Goal: Task Accomplishment & Management: Manage account settings

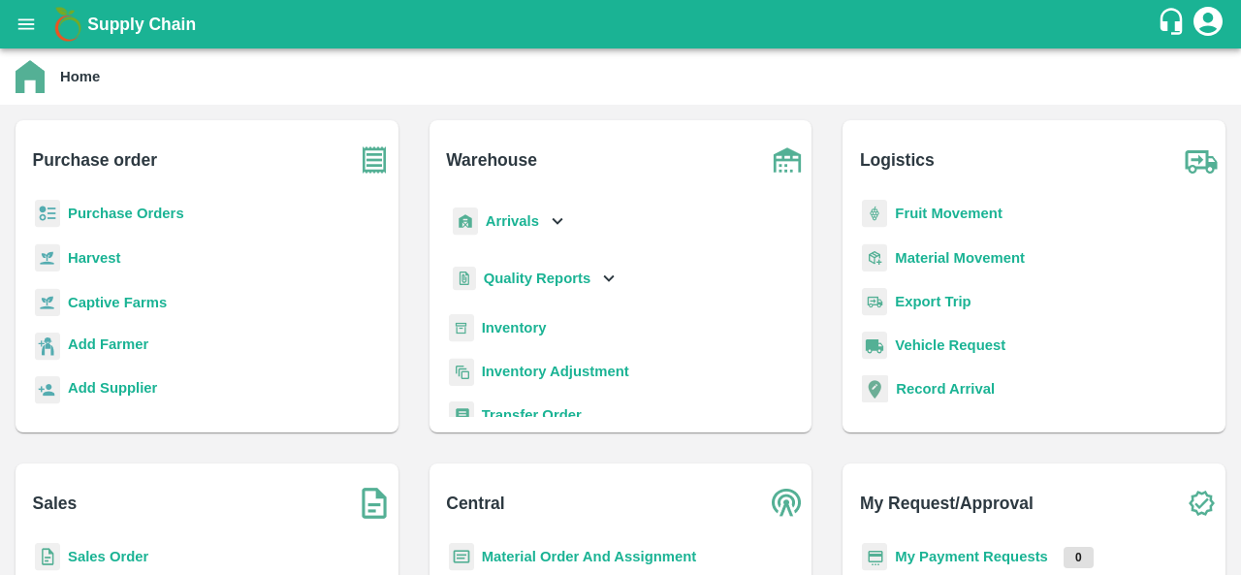
click at [118, 222] on p "Purchase Orders" at bounding box center [126, 213] width 116 height 21
click at [132, 208] on b "Purchase Orders" at bounding box center [126, 213] width 116 height 16
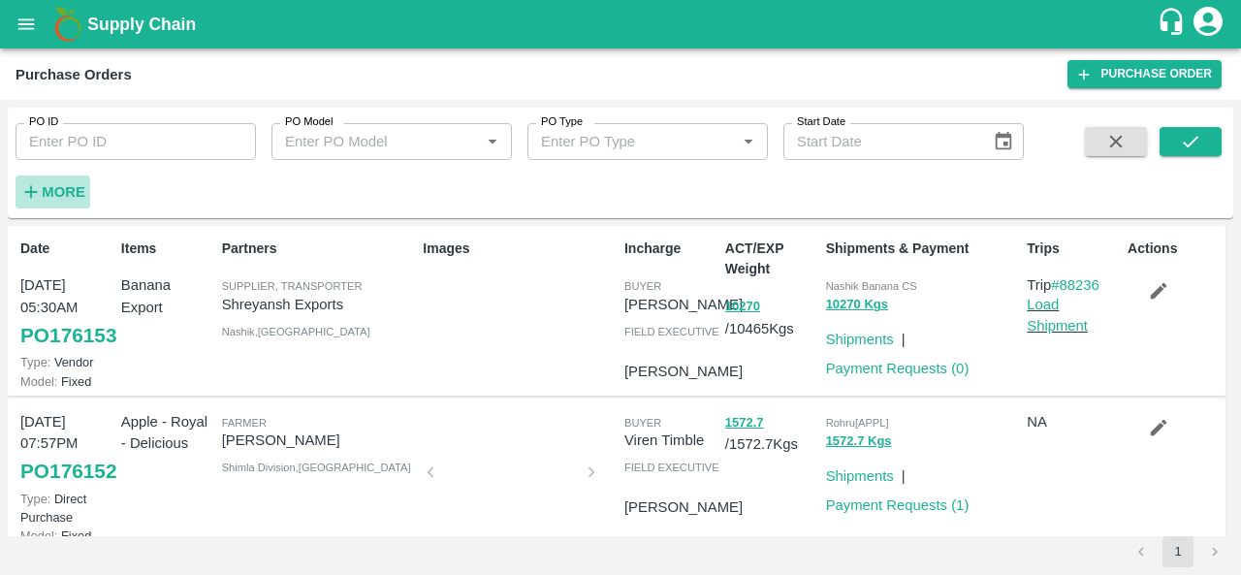
click at [63, 192] on strong "More" at bounding box center [64, 192] width 44 height 16
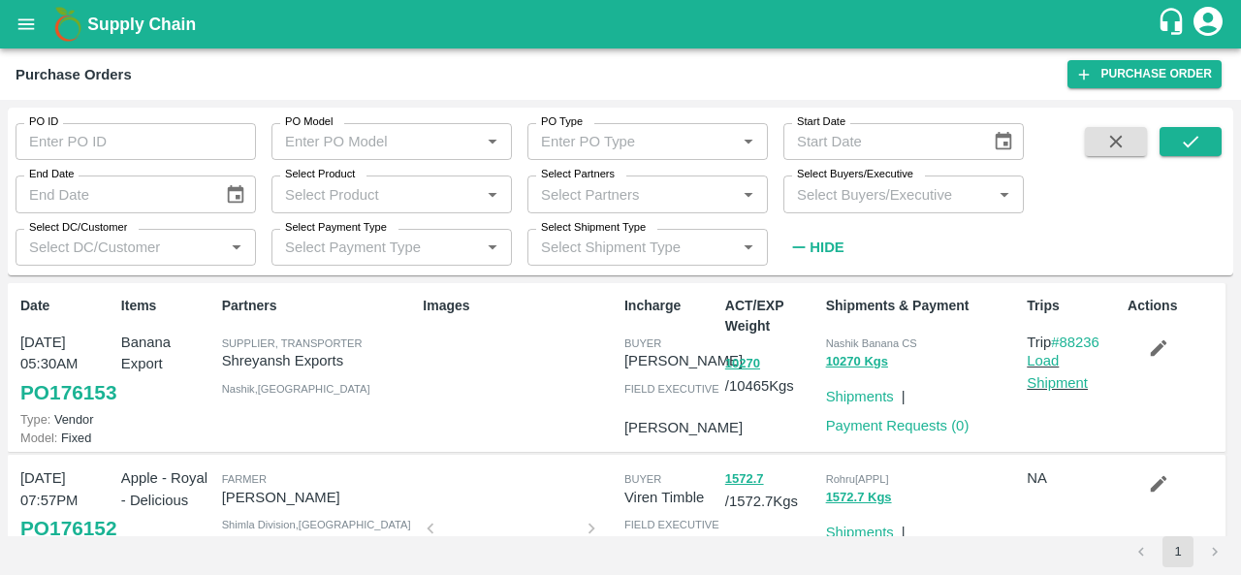
click at [849, 195] on input "Select Buyers/Executive" at bounding box center [887, 193] width 197 height 25
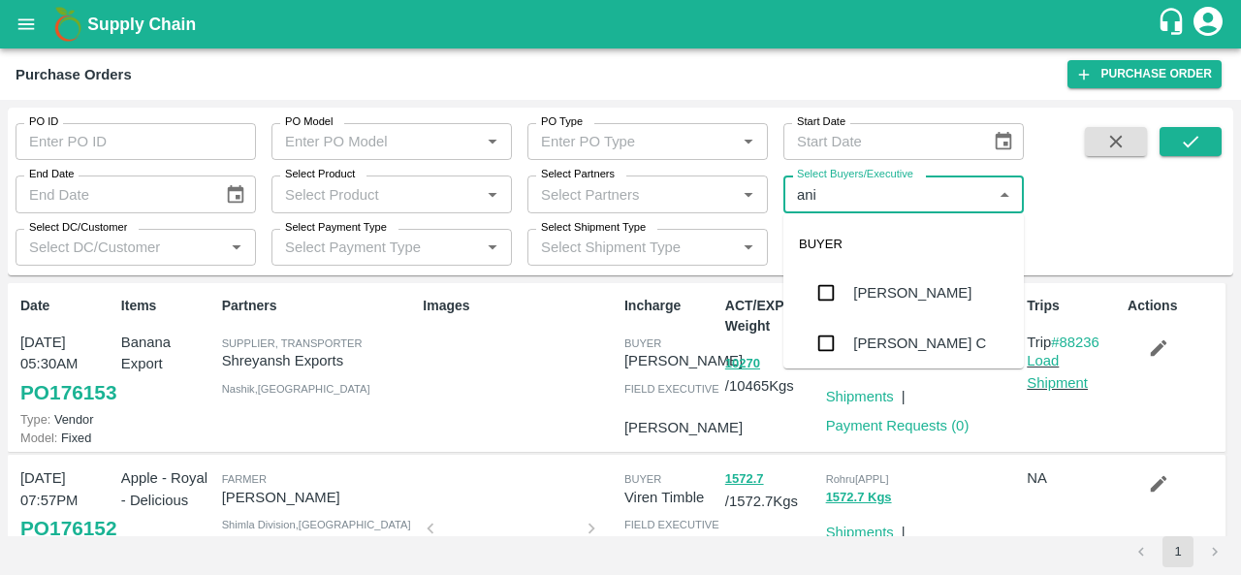
type input "anil"
click at [858, 288] on div "[PERSON_NAME]" at bounding box center [912, 292] width 118 height 21
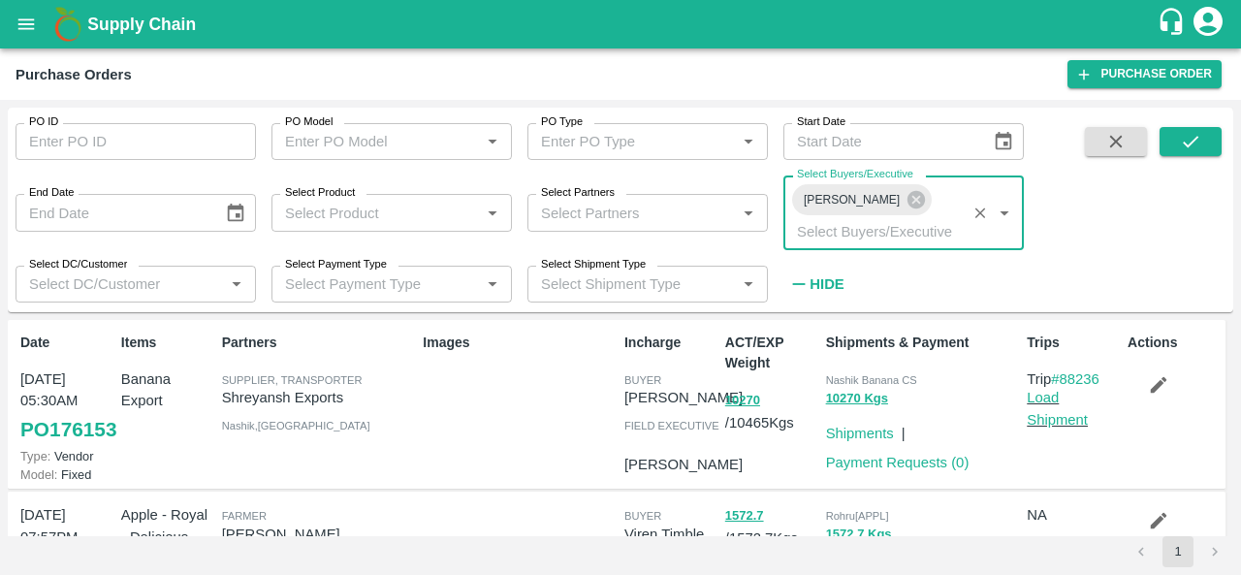
click at [1186, 156] on span at bounding box center [1190, 213] width 62 height 173
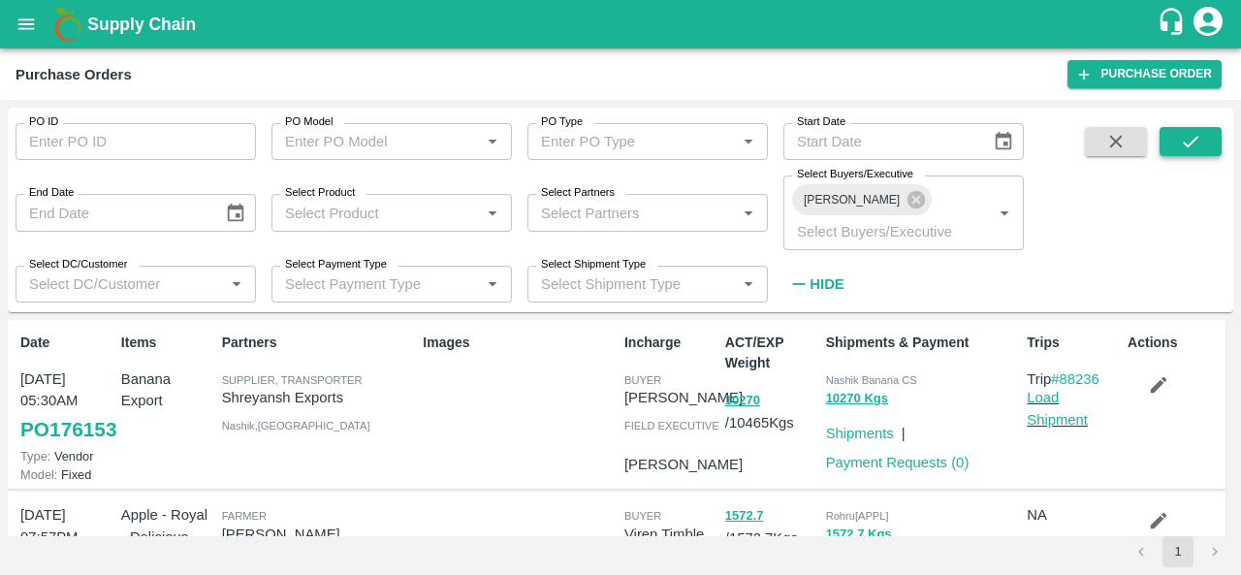
click at [1188, 142] on icon "submit" at bounding box center [1190, 141] width 21 height 21
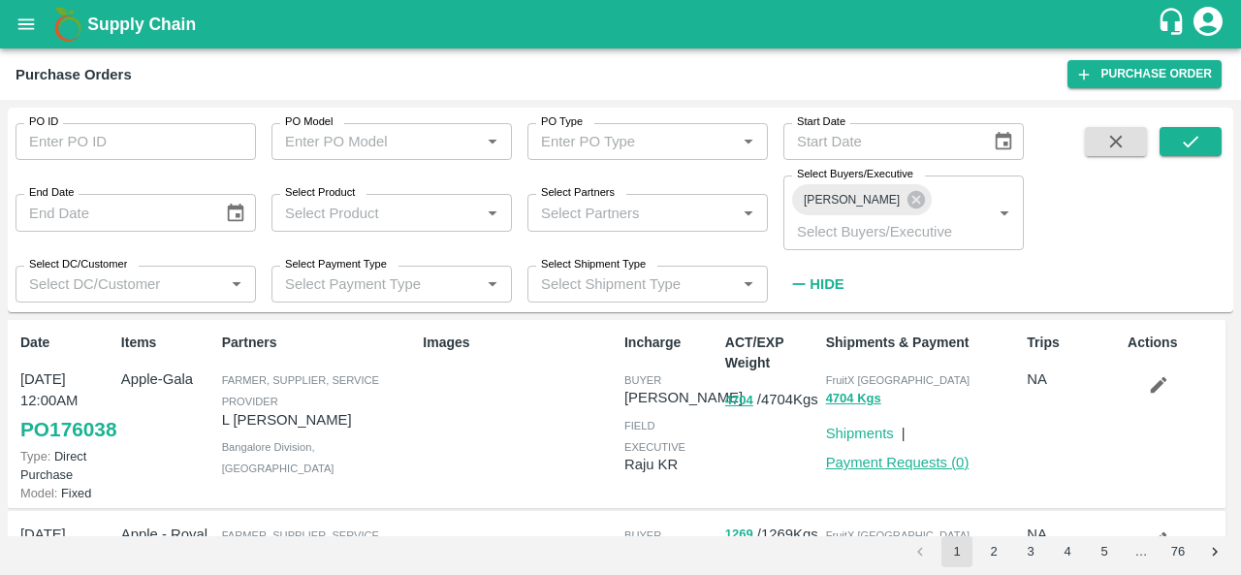
click at [887, 455] on link "Payment Requests ( 0 )" at bounding box center [897, 463] width 143 height 16
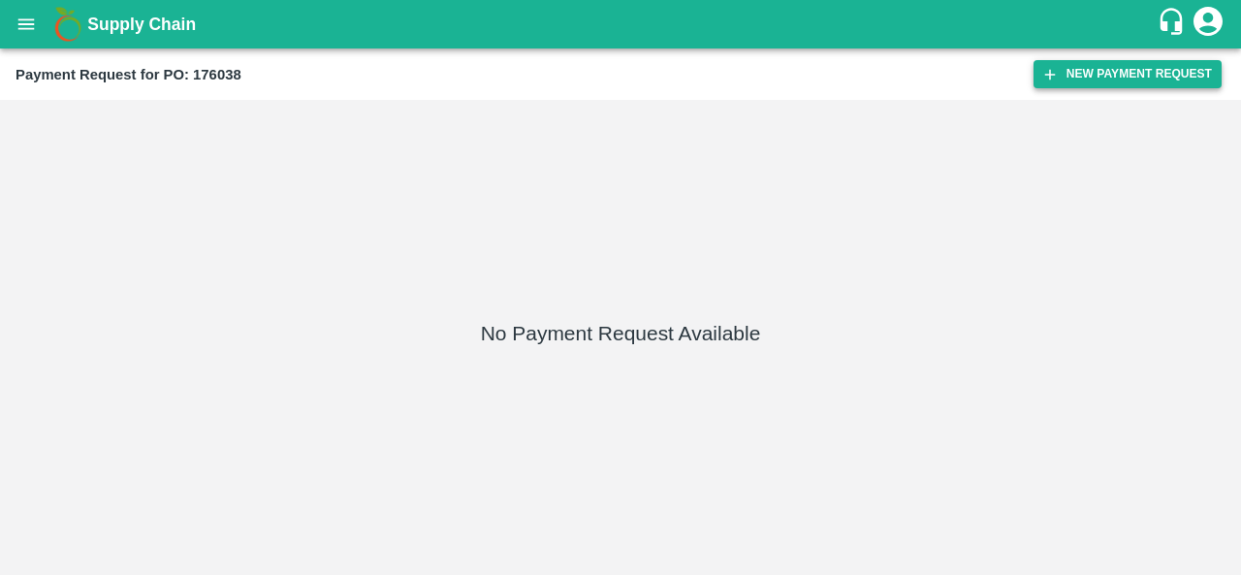
click at [1117, 80] on button "New Payment Request" at bounding box center [1127, 74] width 188 height 28
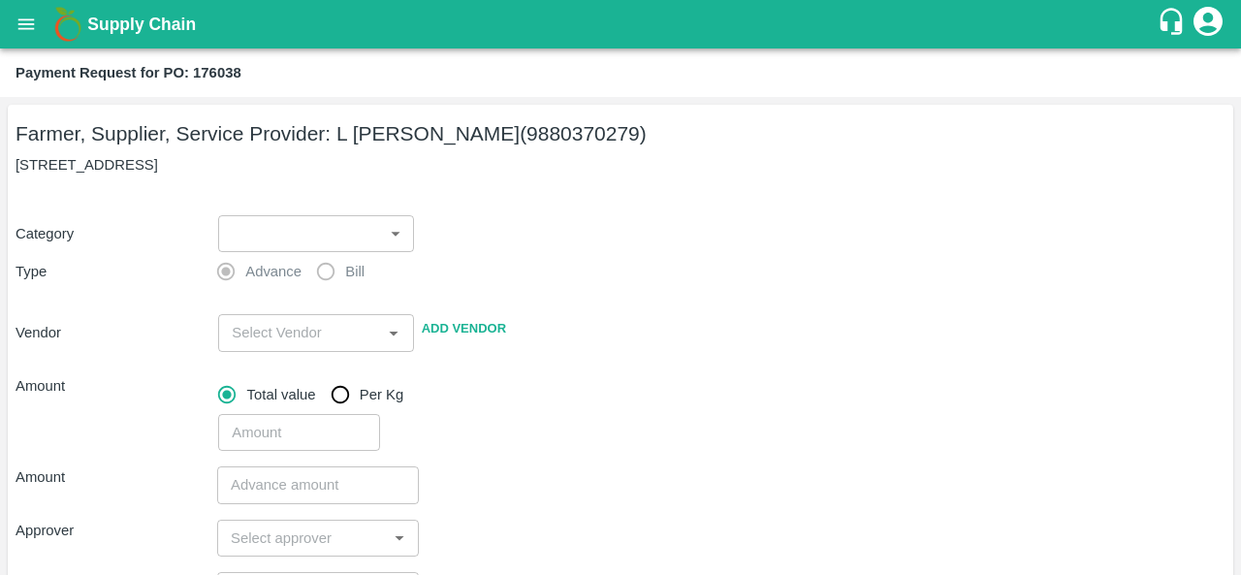
click at [256, 228] on body "Supply Chain Payment Request for PO: 176038 Farmer, Supplier, Service Provider:…" at bounding box center [620, 287] width 1241 height 575
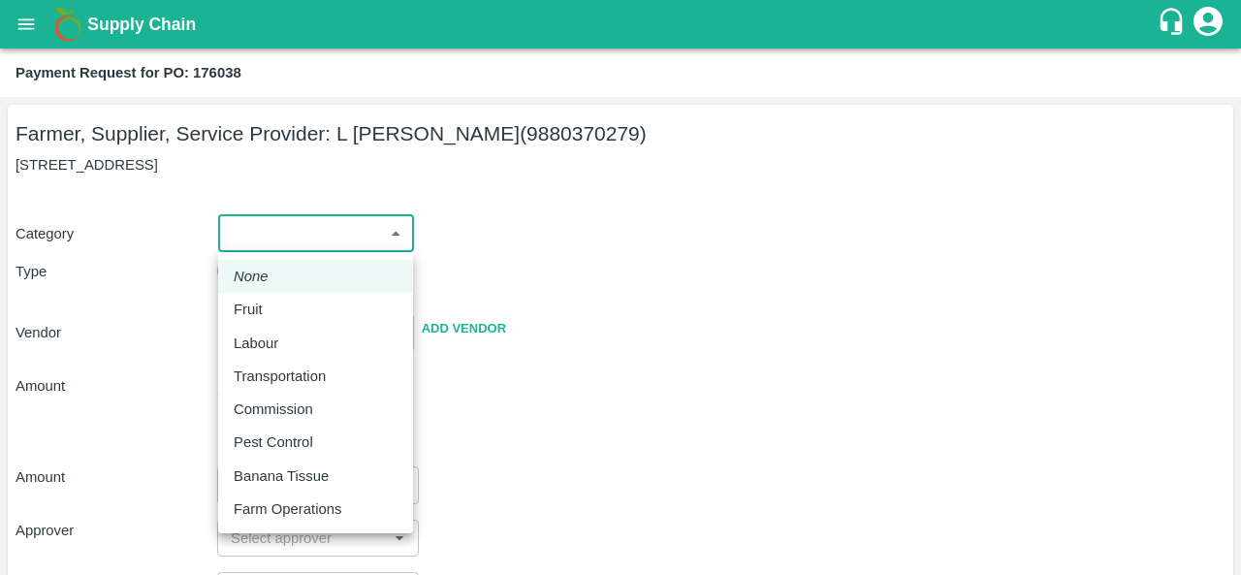
click at [266, 311] on div "Fruit" at bounding box center [253, 309] width 39 height 21
type input "1"
type input "L Murugesan - 9880370279(Farmer, Supplier, Service Provider)"
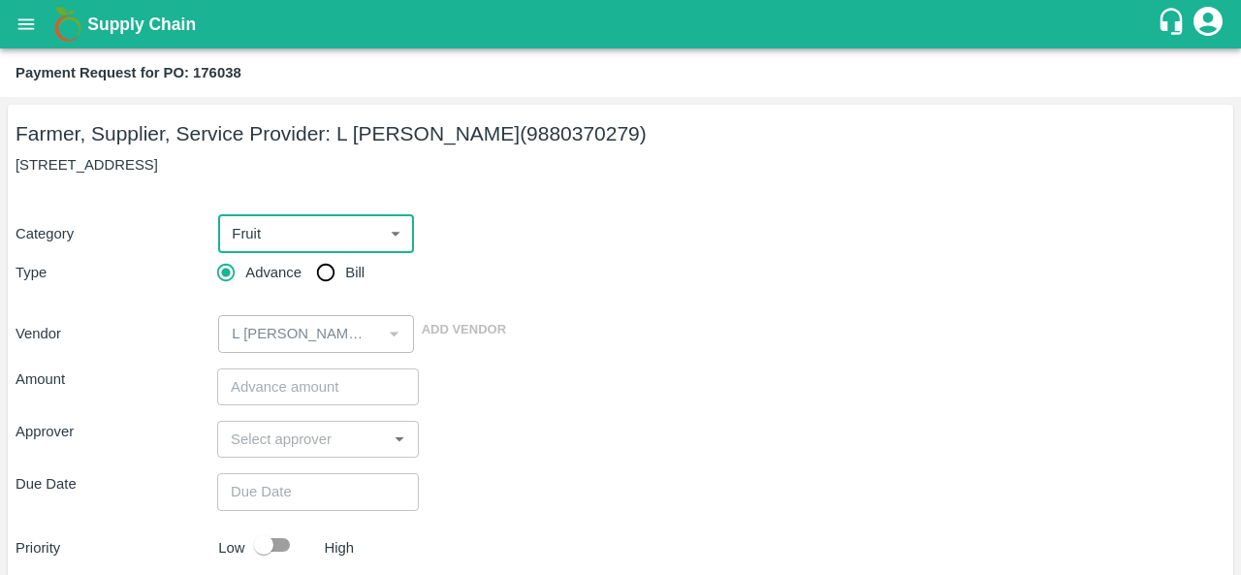
click at [328, 274] on input "Bill" at bounding box center [325, 272] width 39 height 39
radio input "true"
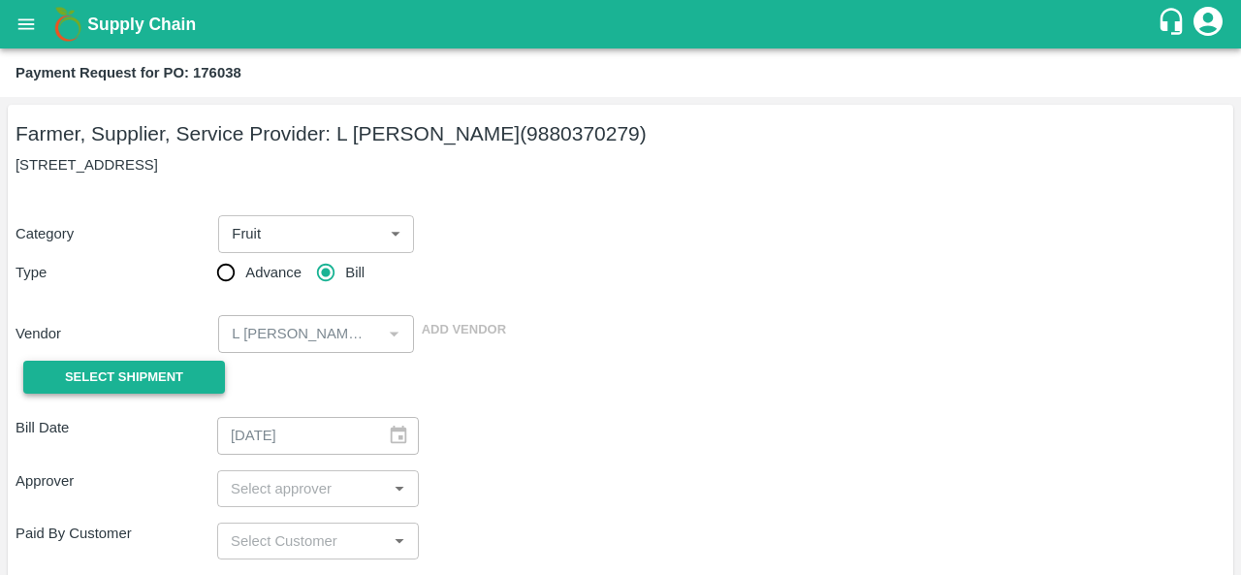
click at [158, 361] on button "Select Shipment" at bounding box center [124, 378] width 202 height 34
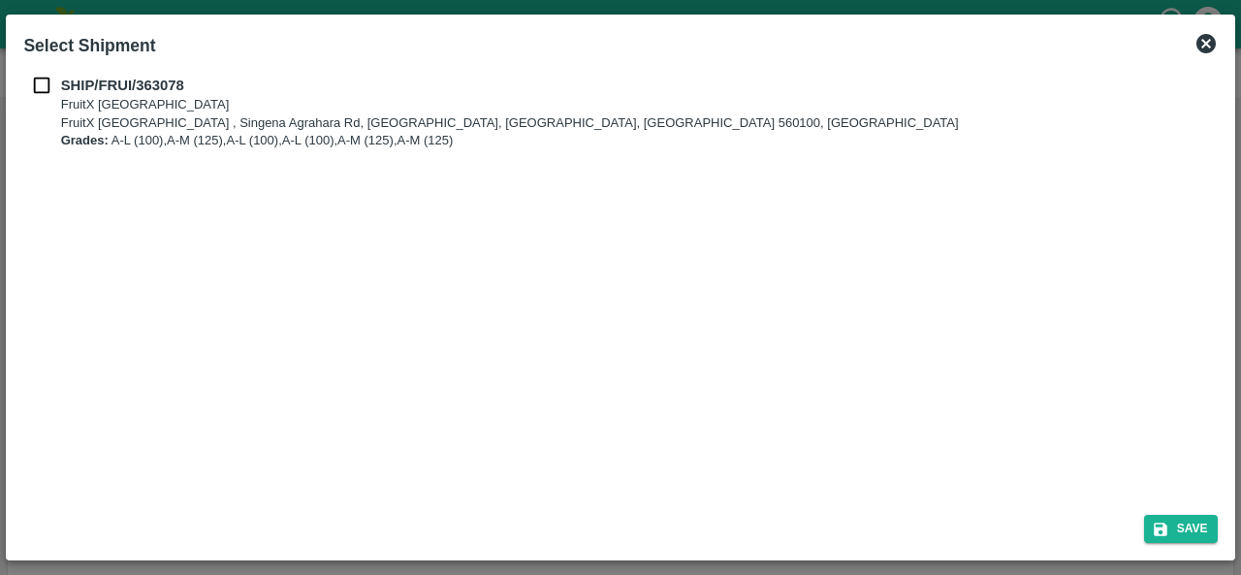
click at [38, 82] on input "checkbox" at bounding box center [41, 85] width 37 height 21
checkbox input "true"
click at [1158, 531] on icon "submit" at bounding box center [1159, 528] width 17 height 17
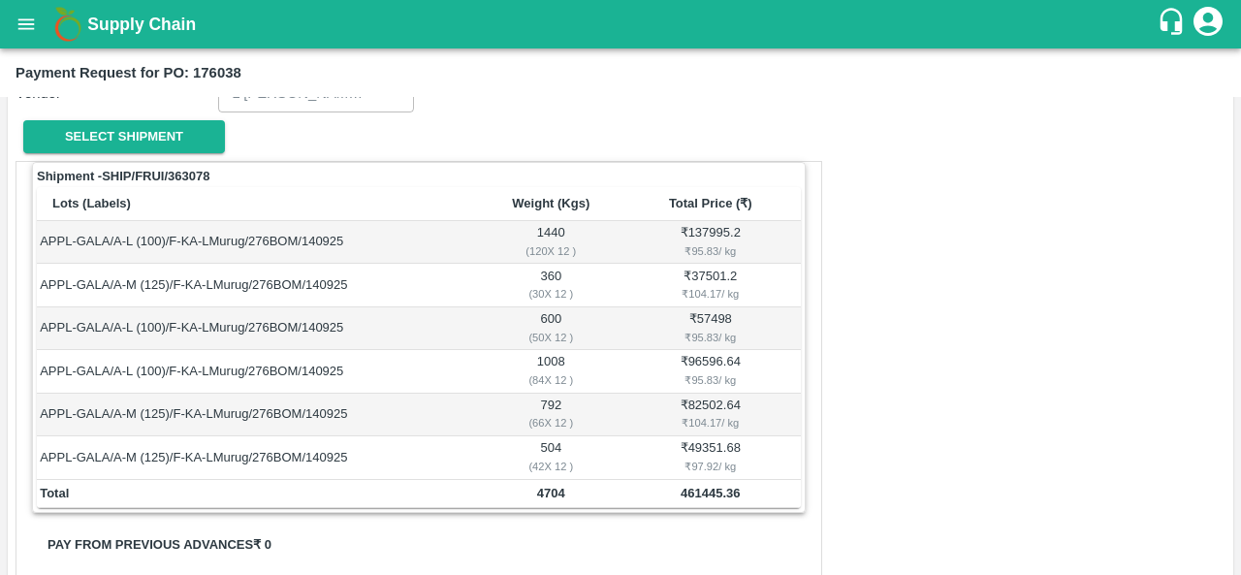
scroll to position [241, 0]
click at [24, 2] on button "open drawer" at bounding box center [26, 24] width 45 height 45
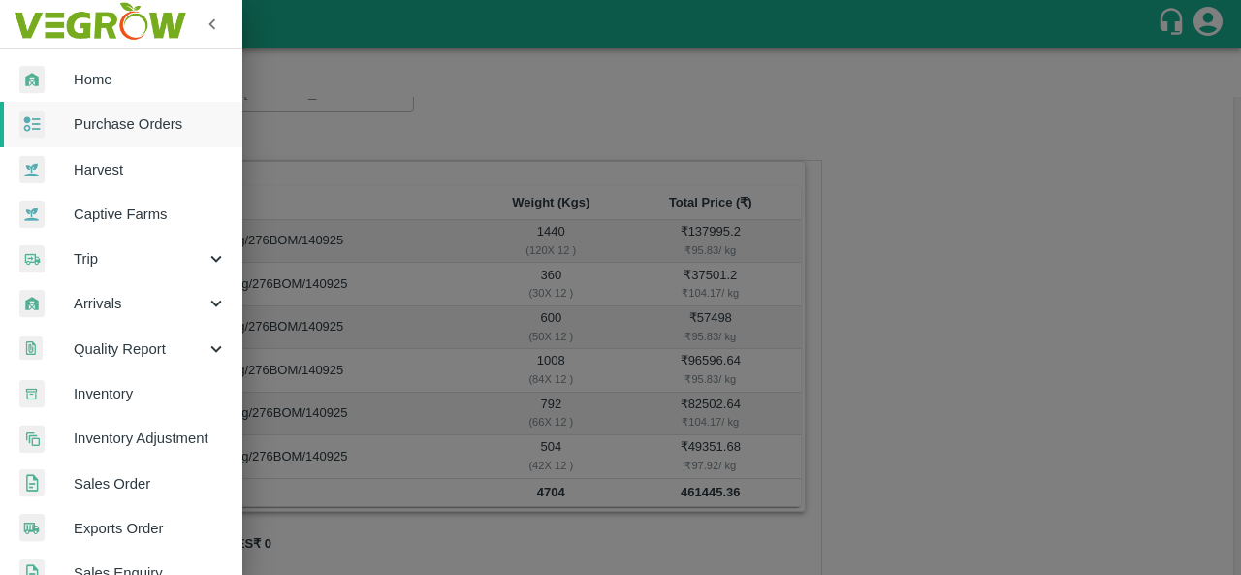
click at [976, 265] on div at bounding box center [620, 287] width 1241 height 575
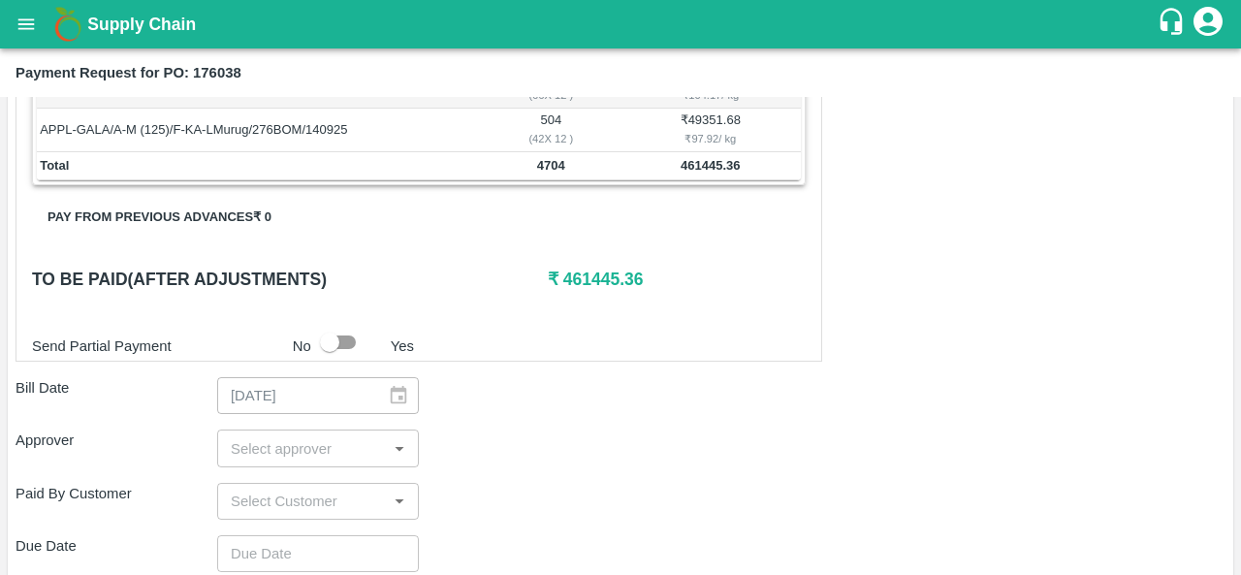
scroll to position [574, 0]
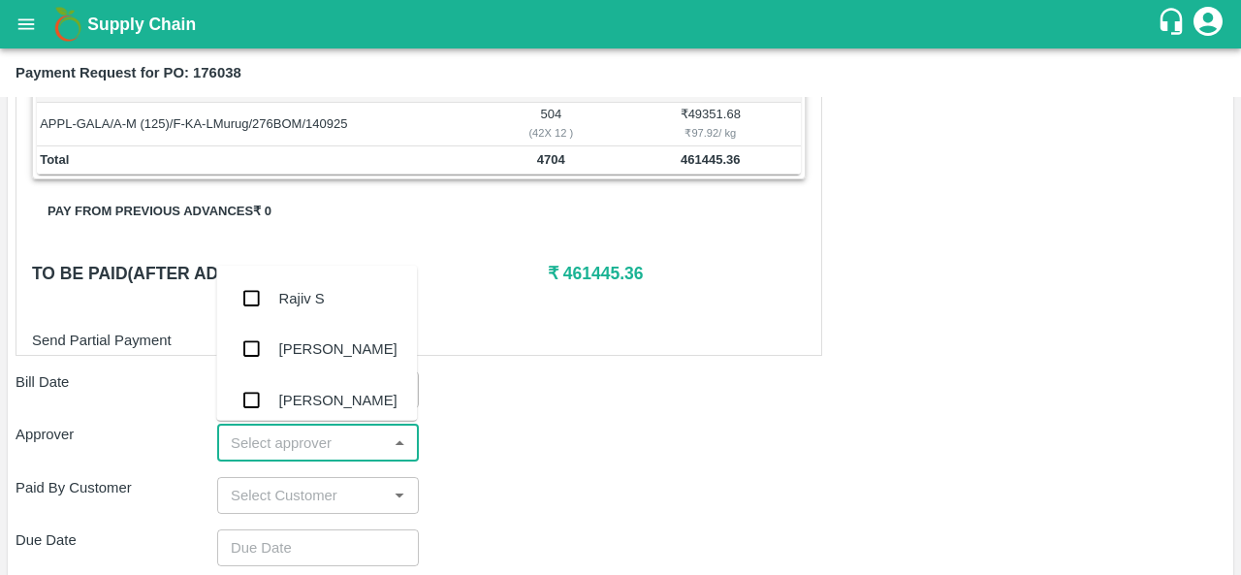
click at [260, 448] on input "input" at bounding box center [302, 441] width 158 height 25
type input "prav"
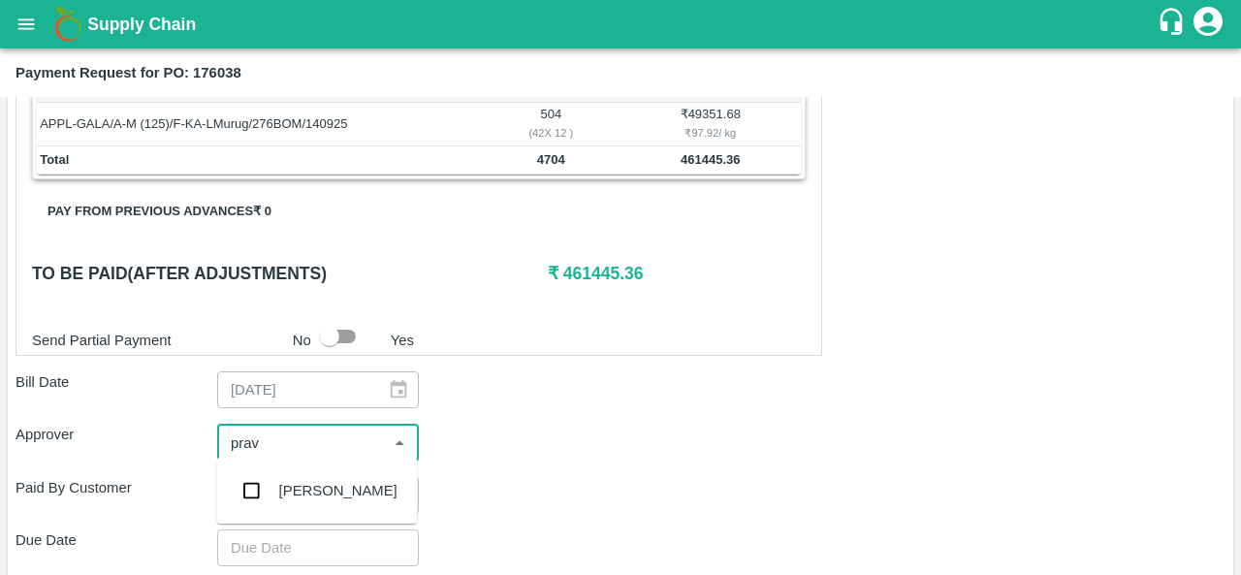
click at [317, 495] on div "Praveen Kumar" at bounding box center [338, 490] width 118 height 21
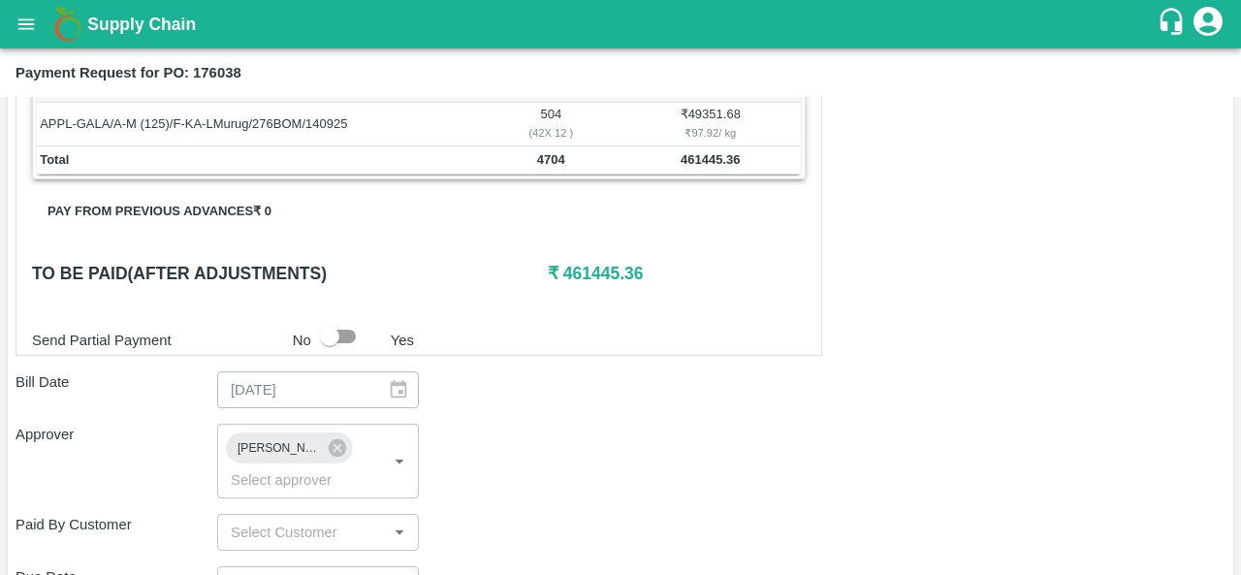
click at [603, 433] on div "Approver Praveen Kumar ​" at bounding box center [621, 461] width 1210 height 74
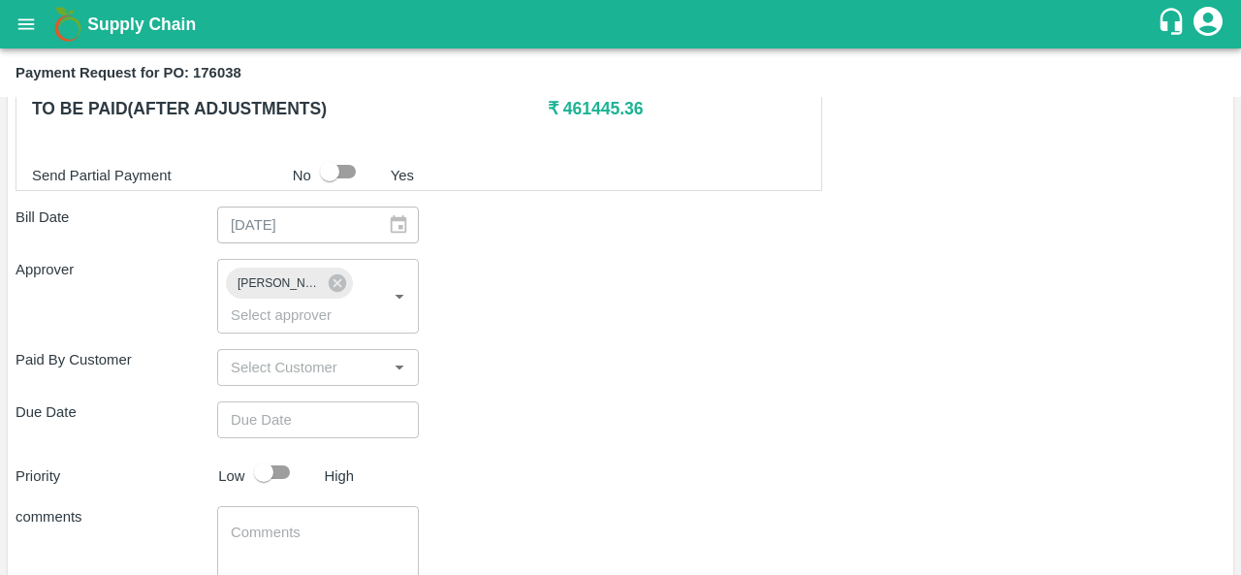
scroll to position [739, 0]
click at [273, 368] on input "input" at bounding box center [302, 366] width 158 height 25
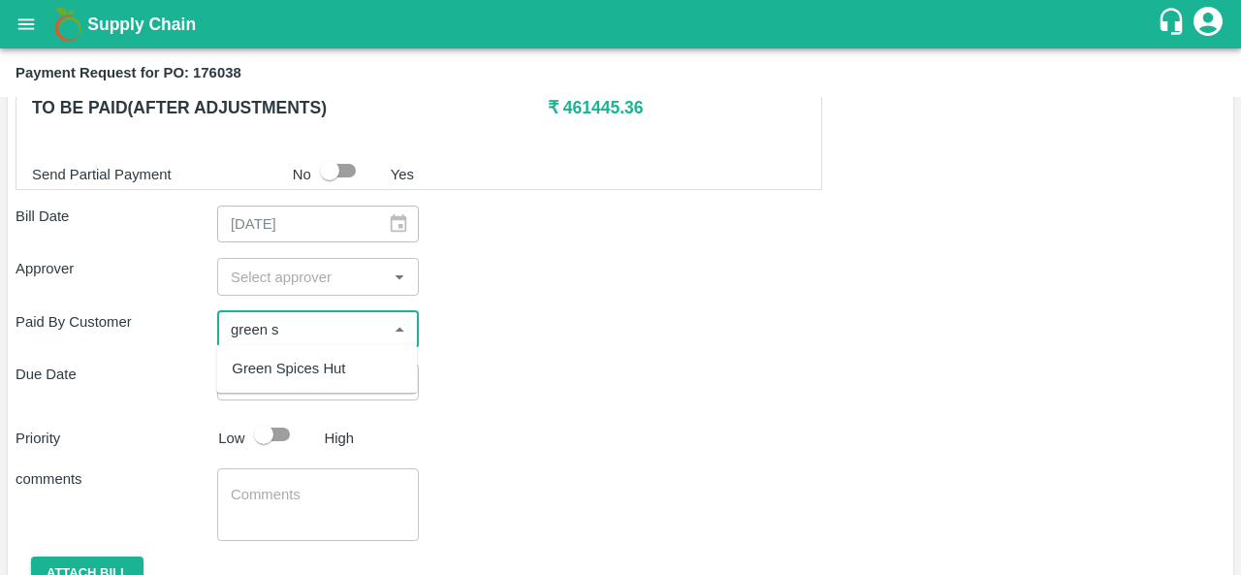
click at [311, 369] on div "Green Spices Hut" at bounding box center [288, 368] width 113 height 21
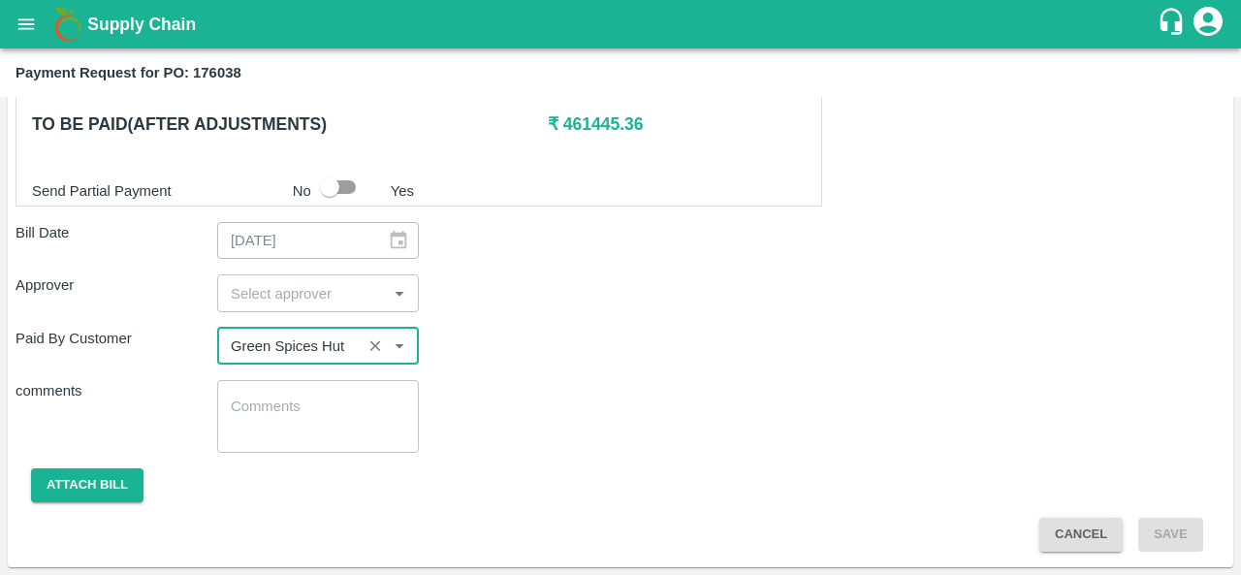
scroll to position [718, 0]
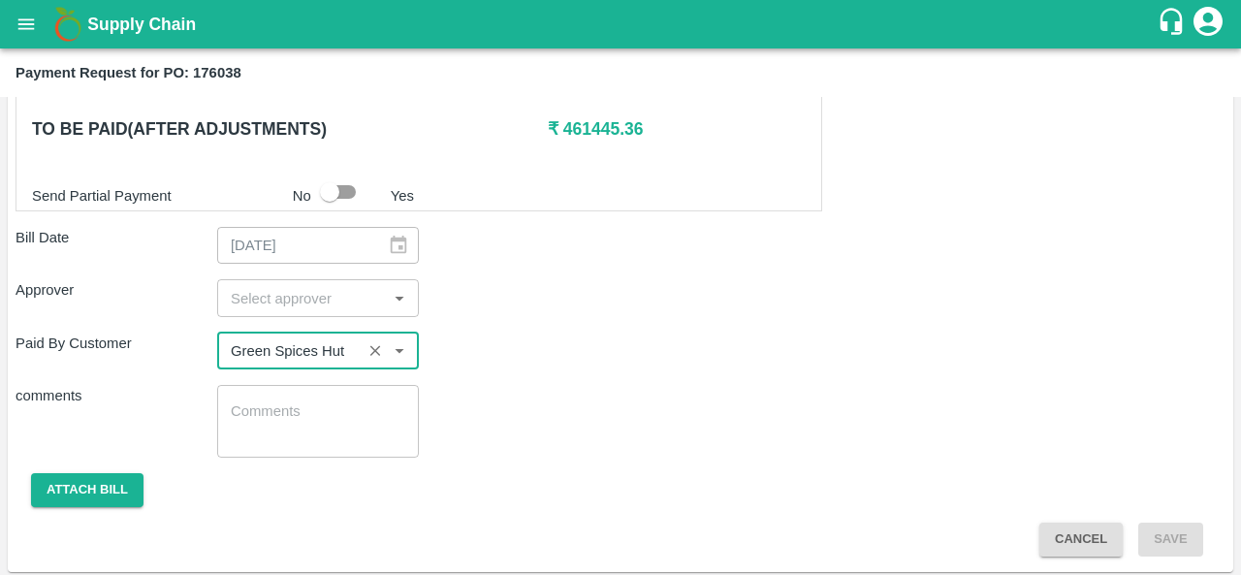
type input "Green Spices Hut"
click at [570, 388] on div "comments x ​" at bounding box center [621, 421] width 1210 height 73
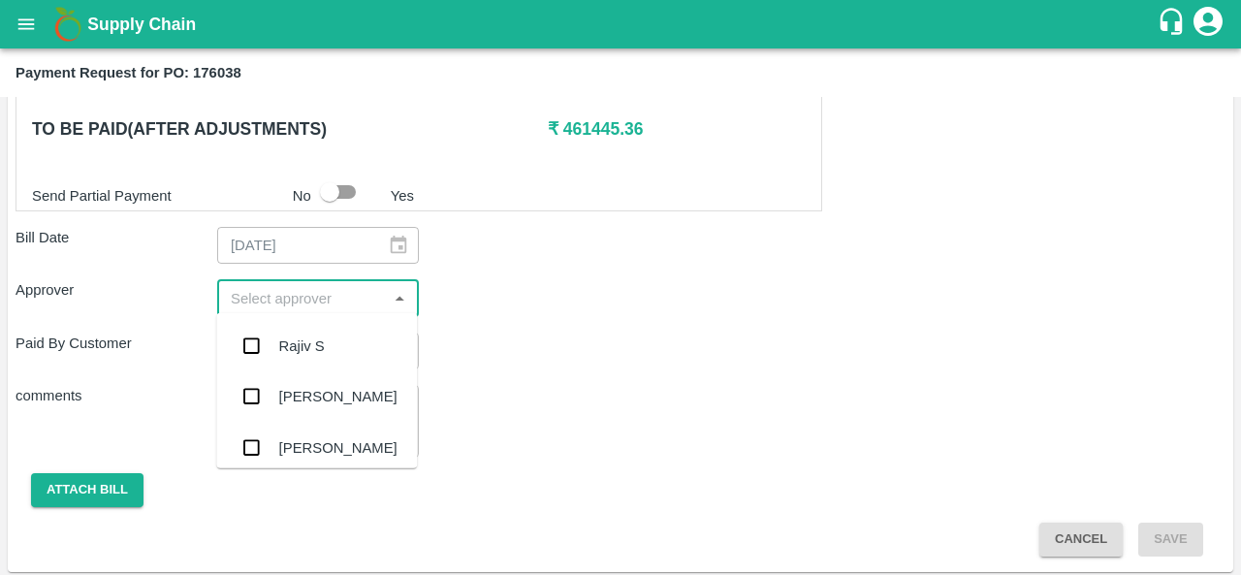
click at [289, 290] on input "input" at bounding box center [302, 297] width 158 height 25
type input "prave"
click at [298, 330] on div "Praveen Kumar" at bounding box center [316, 346] width 201 height 50
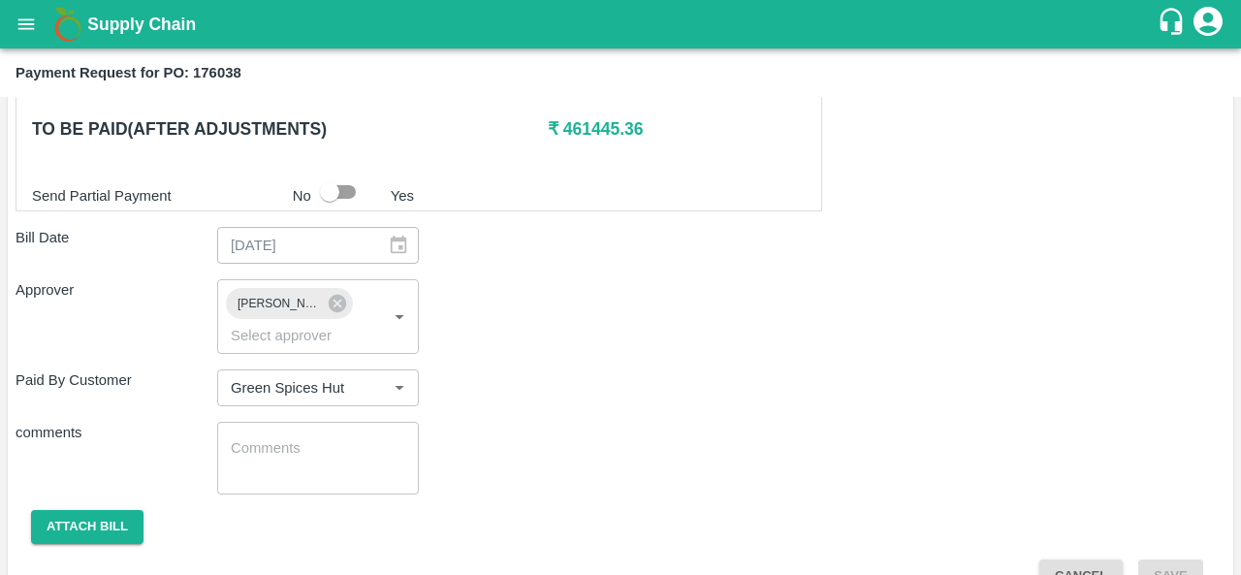
click at [614, 394] on div "Paid By Customer ​" at bounding box center [621, 387] width 1210 height 37
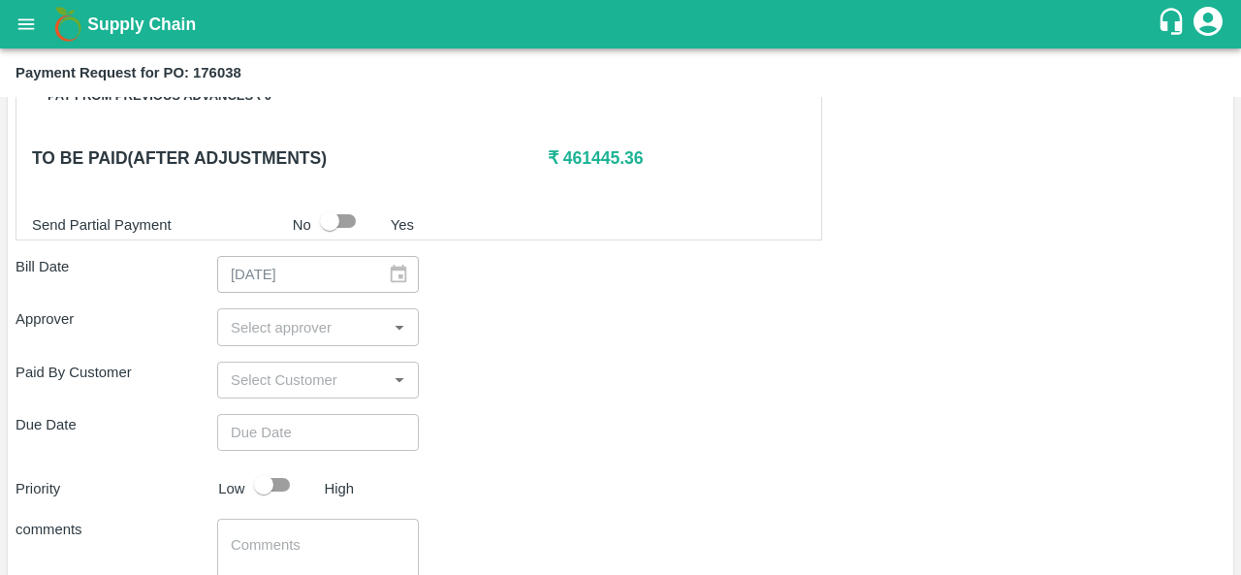
scroll to position [688, 0]
click at [281, 381] on input "input" at bounding box center [302, 380] width 158 height 25
click at [298, 441] on ul "Green Spices Hut" at bounding box center [316, 420] width 201 height 48
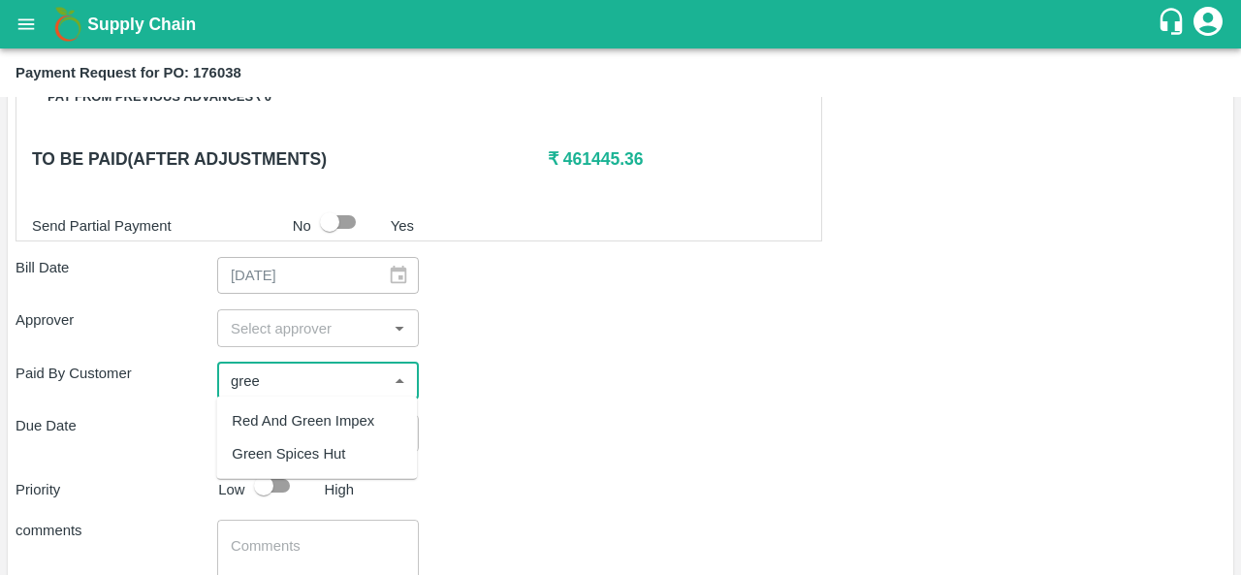
click at [293, 449] on div "Green Spices Hut" at bounding box center [288, 453] width 113 height 21
type input "Green Spices Hut"
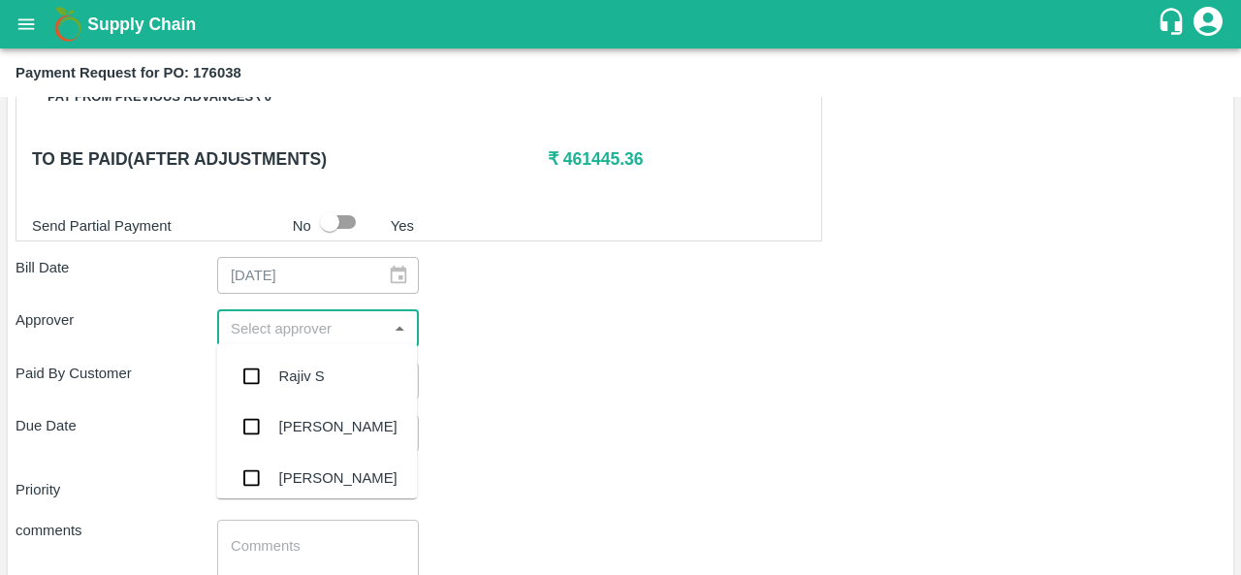
click at [333, 330] on input "input" at bounding box center [302, 327] width 158 height 25
type input "a"
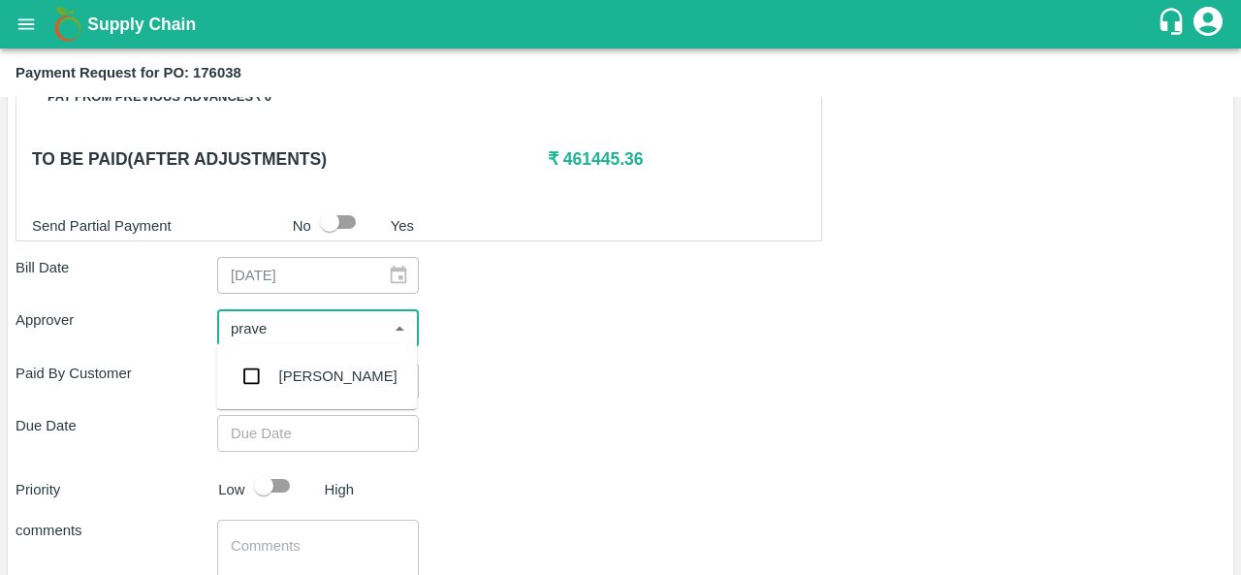
type input "pravee"
click at [311, 362] on div "Praveen Kumar" at bounding box center [316, 376] width 201 height 50
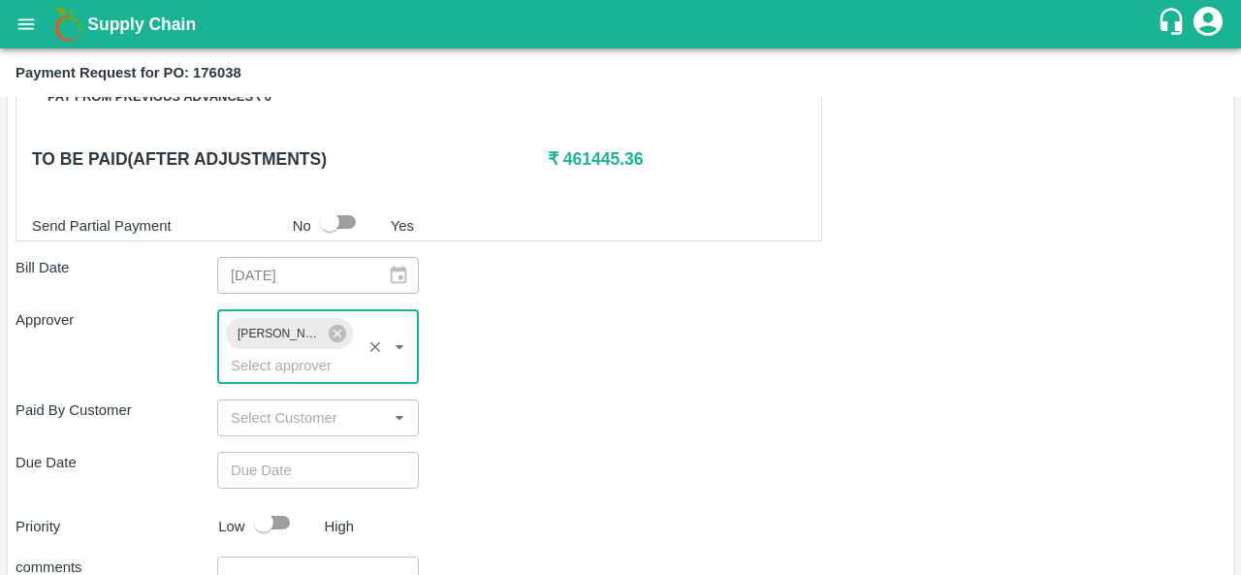
click at [625, 383] on div "Shipment - SHIP/FRUI/363078 Lots (Labels) Weight (Kgs) Total Price (₹) APPL-GAL…" at bounding box center [621, 220] width 1210 height 1015
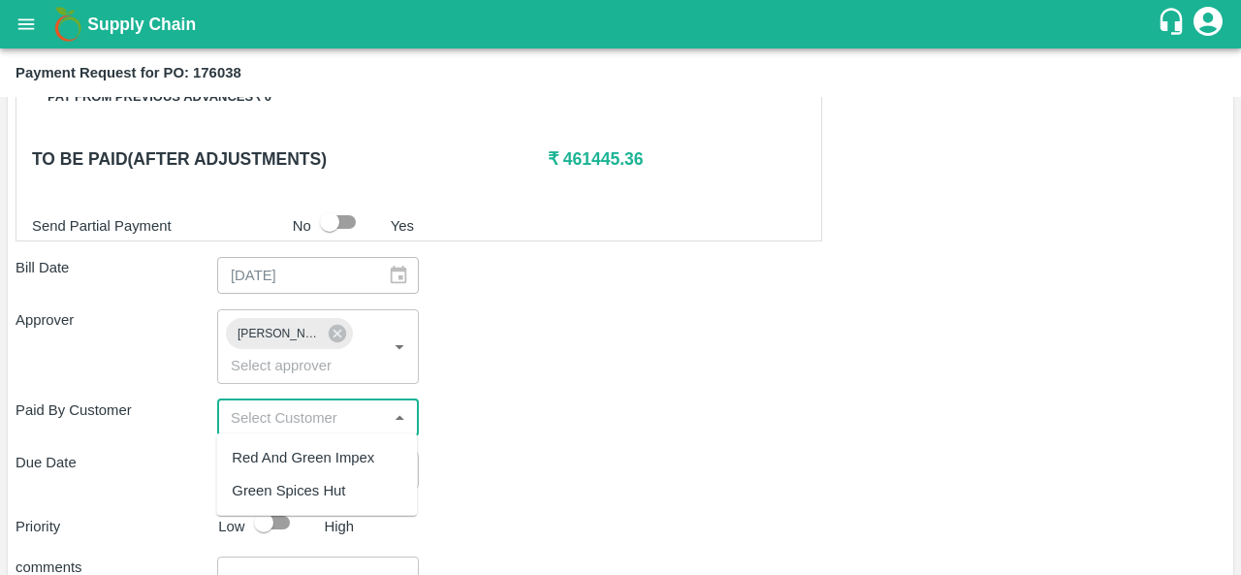
click at [281, 413] on input "input" at bounding box center [302, 417] width 158 height 25
click at [298, 487] on div "Green Spices Hut" at bounding box center [288, 490] width 113 height 21
type input "Green Spices Hut"
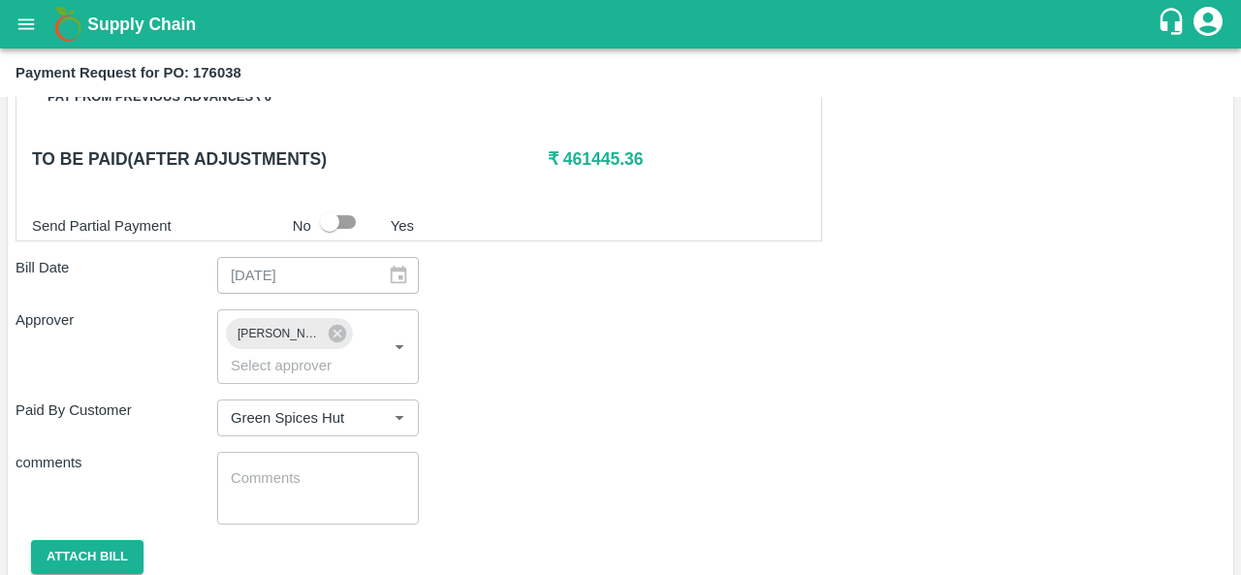
click at [533, 414] on div "Paid By Customer ​" at bounding box center [621, 417] width 1210 height 37
click at [79, 559] on button "Attach bill" at bounding box center [87, 557] width 112 height 34
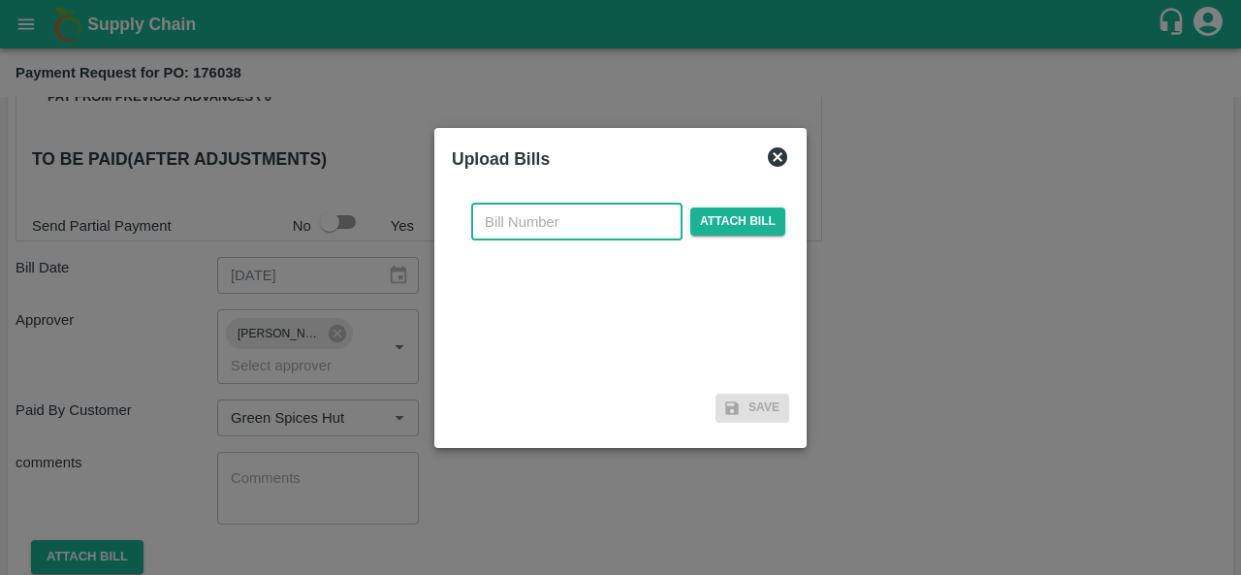
click at [562, 238] on input "text" at bounding box center [576, 222] width 211 height 37
type input "176038"
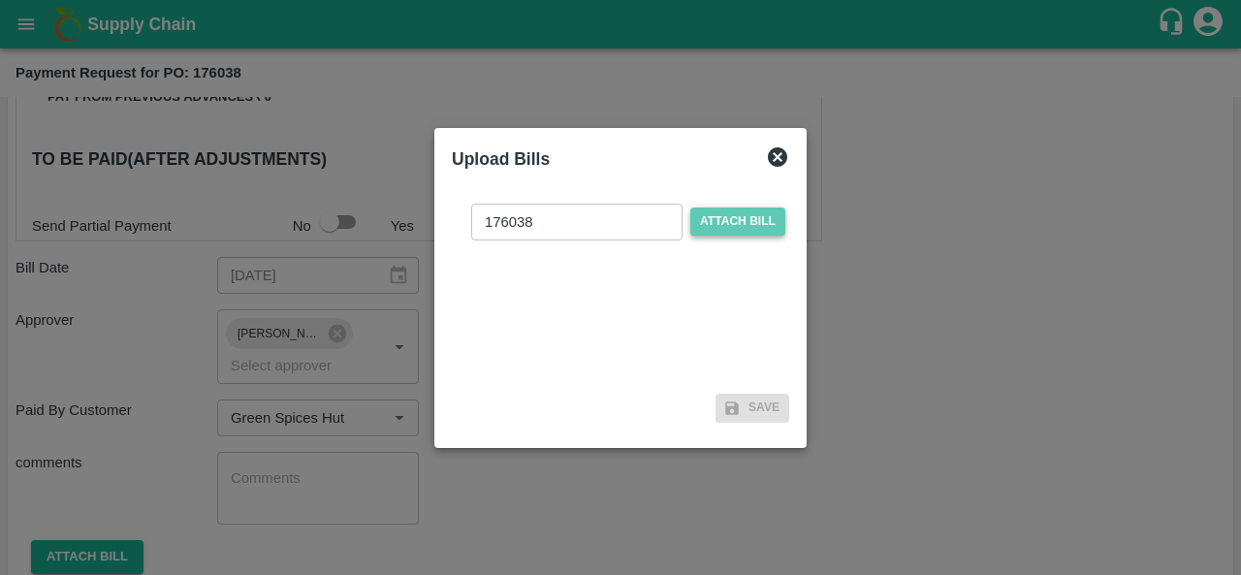
click at [774, 224] on span "Attach bill" at bounding box center [737, 221] width 95 height 28
click at [0, 0] on input "Attach bill" at bounding box center [0, 0] width 0 height 0
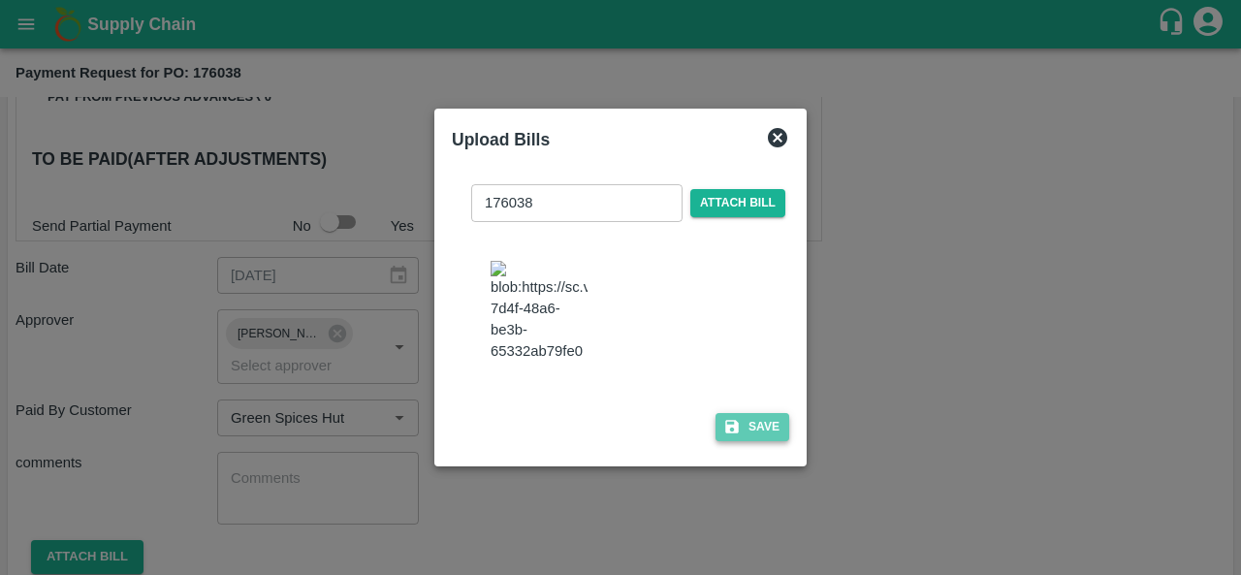
click at [760, 422] on button "Save" at bounding box center [752, 427] width 74 height 28
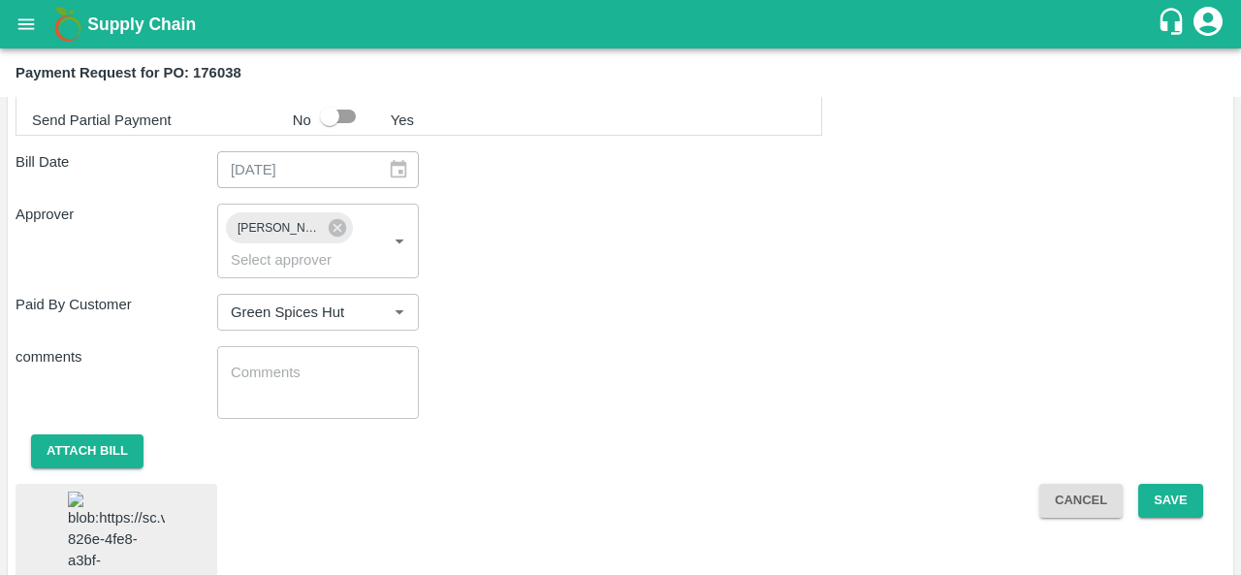
scroll to position [868, 0]
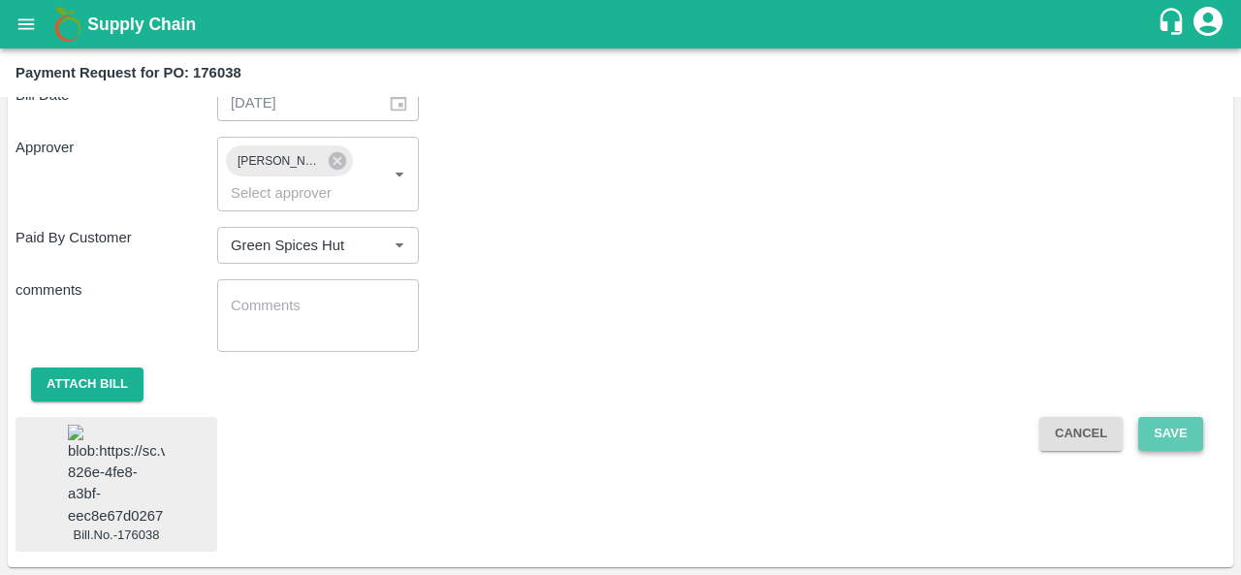
click at [1161, 428] on button "Save" at bounding box center [1170, 434] width 64 height 34
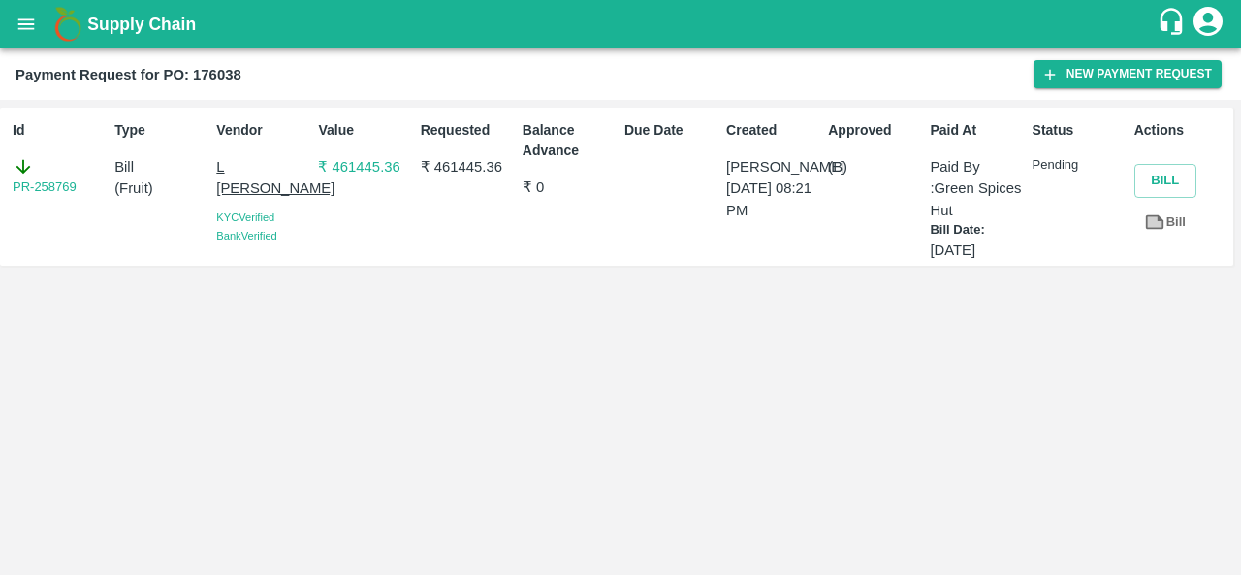
click at [1153, 463] on div "Id PR-258769 Type Bill ( Fruit ) Vendor L Murugesan KYC Verified Bank Verified …" at bounding box center [620, 337] width 1241 height 475
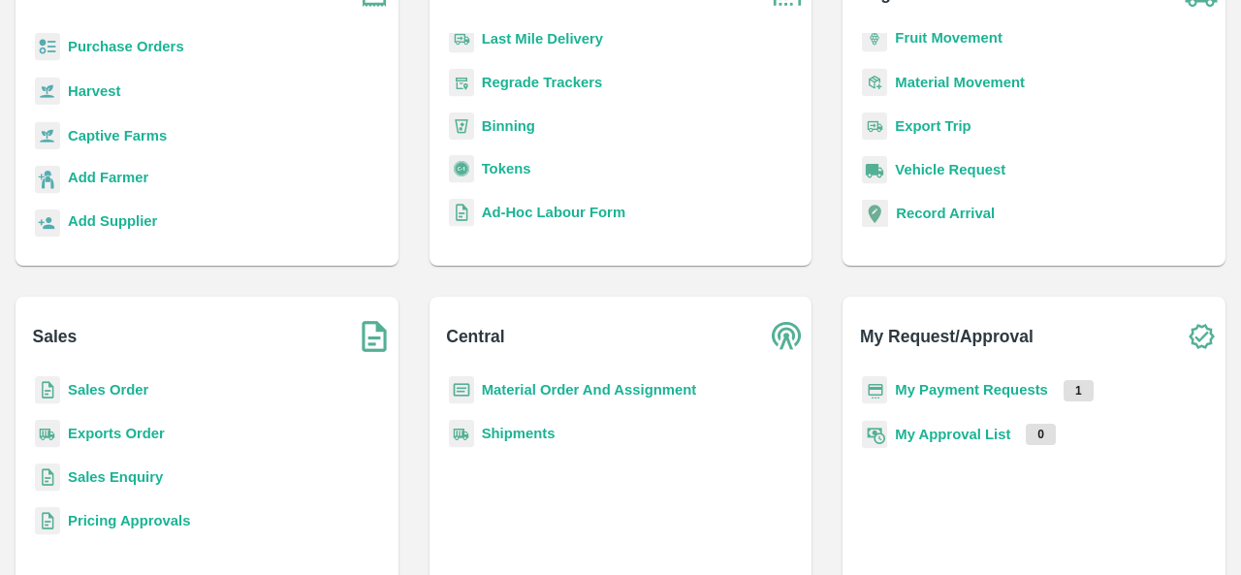
scroll to position [171, 0]
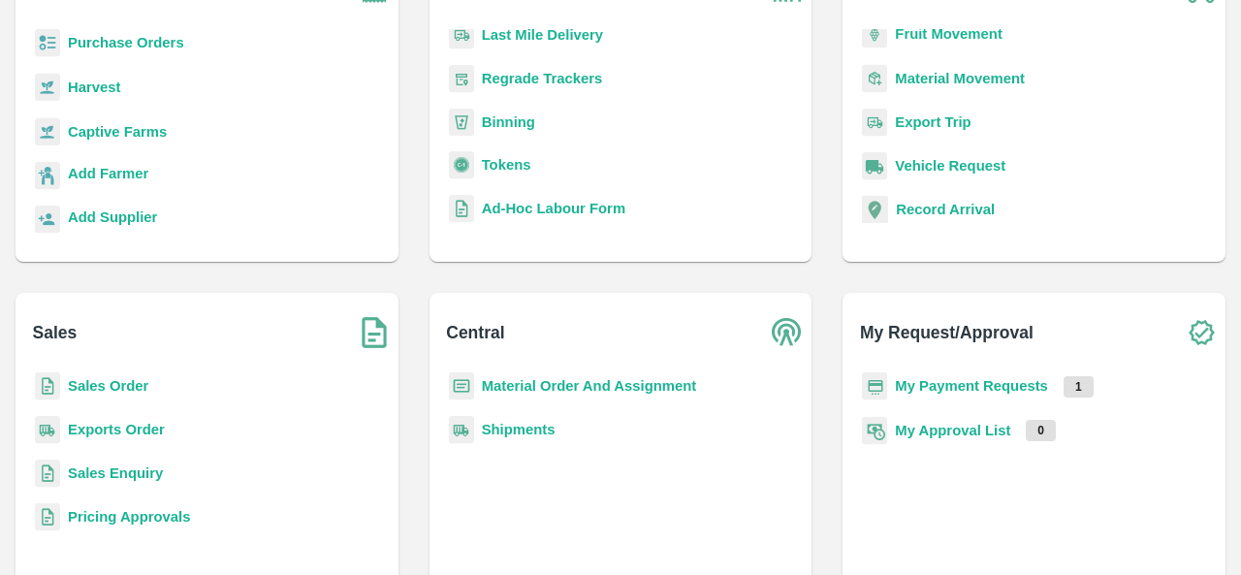
click at [950, 385] on b "My Payment Requests" at bounding box center [971, 386] width 153 height 16
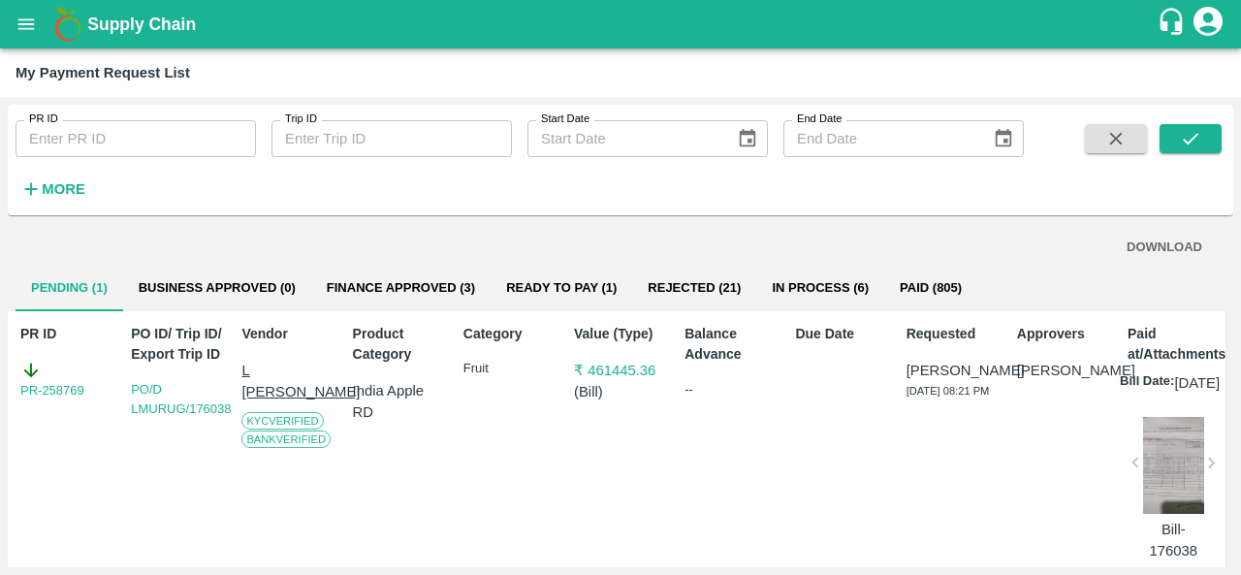
click at [597, 287] on button "Ready To Pay (1)" at bounding box center [561, 288] width 142 height 47
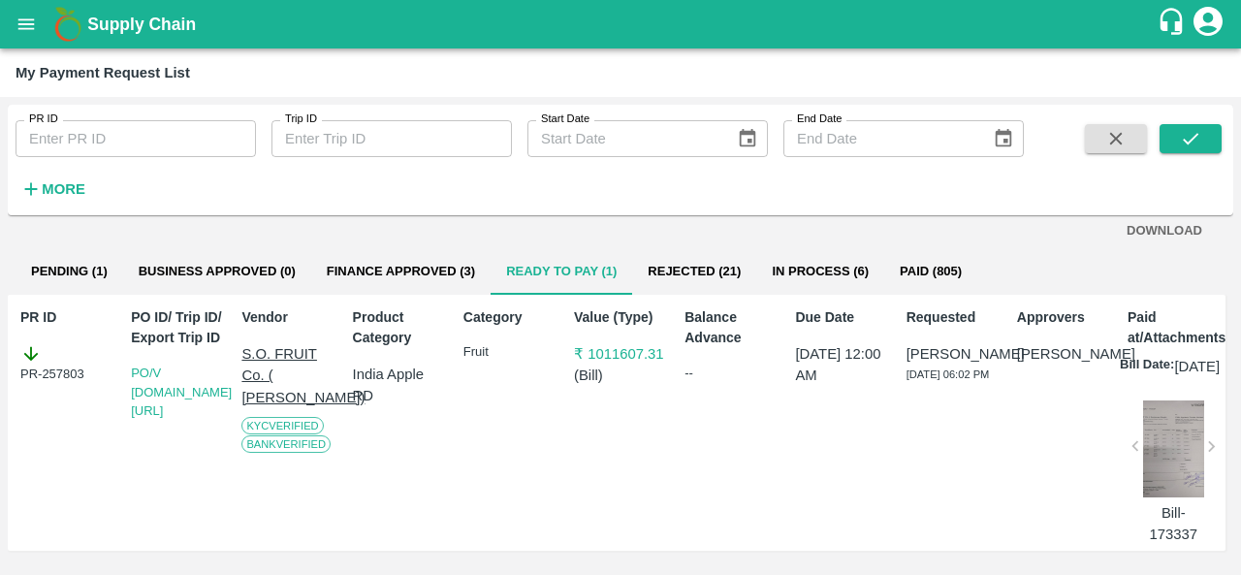
scroll to position [48, 0]
click at [68, 248] on button "Pending (1)" at bounding box center [70, 271] width 108 height 47
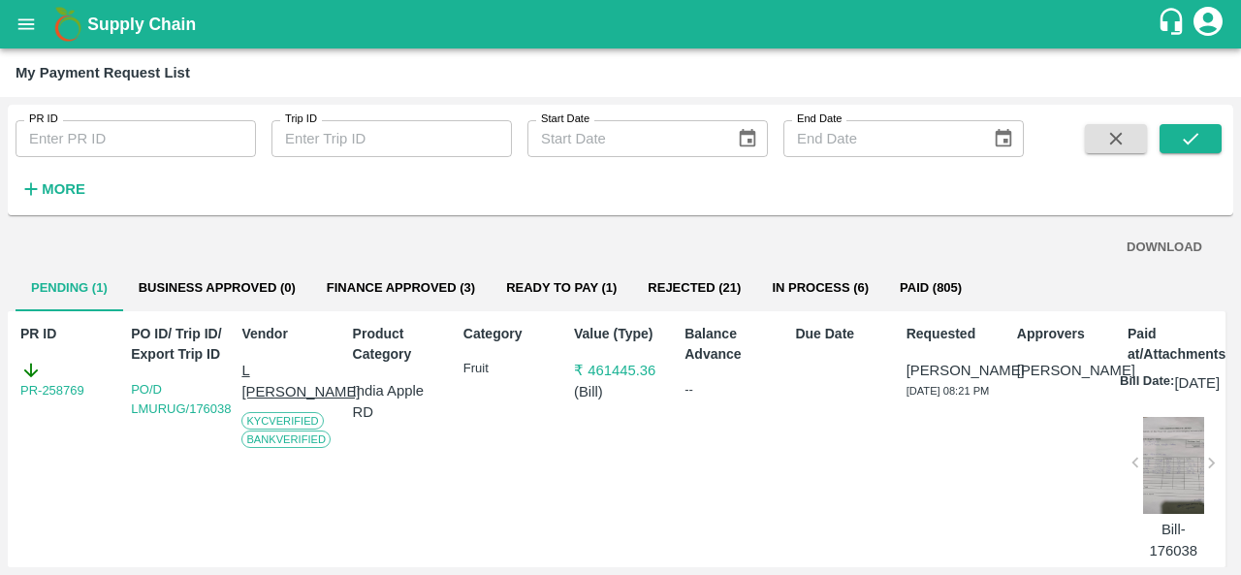
click at [562, 282] on button "Ready To Pay (1)" at bounding box center [561, 288] width 142 height 47
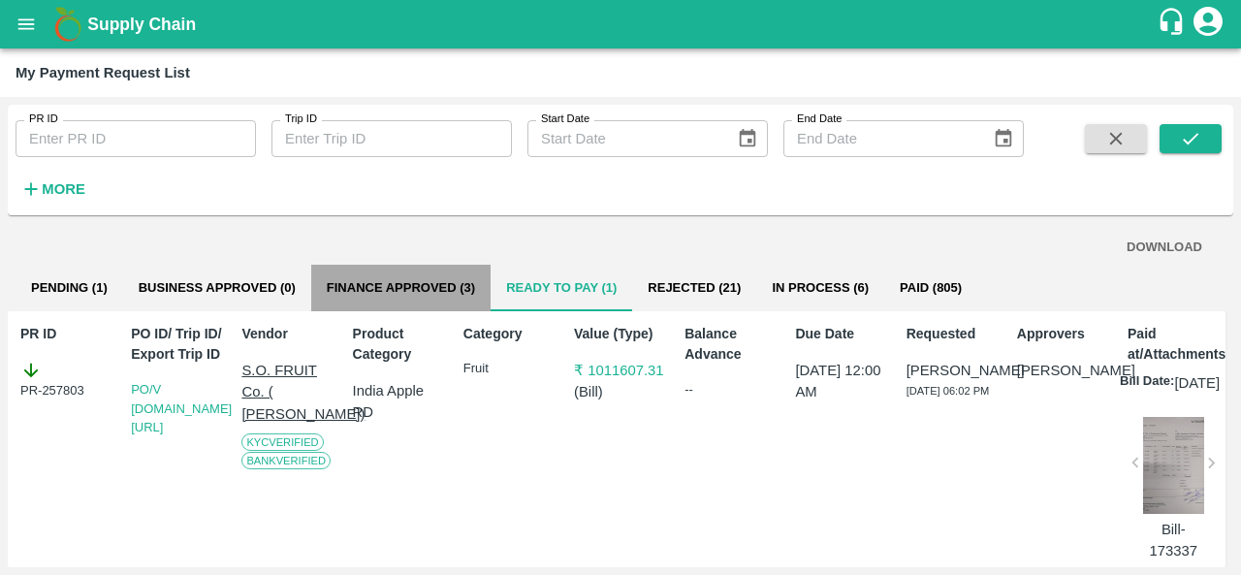
click at [418, 284] on button "Finance Approved (3)" at bounding box center [400, 288] width 179 height 47
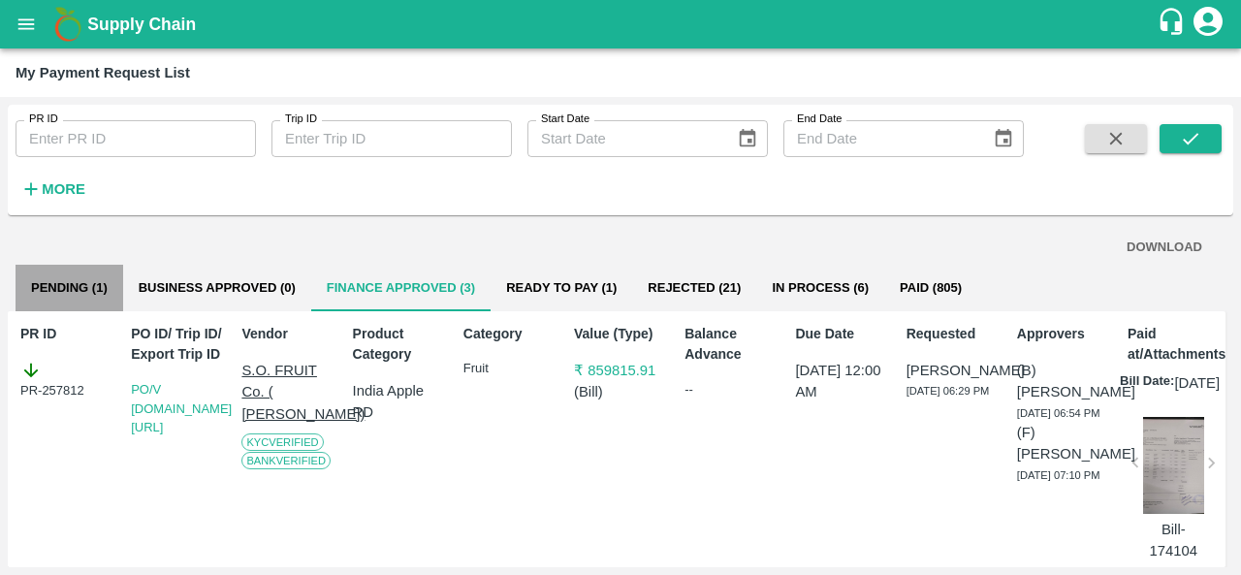
click at [56, 276] on button "Pending (1)" at bounding box center [70, 288] width 108 height 47
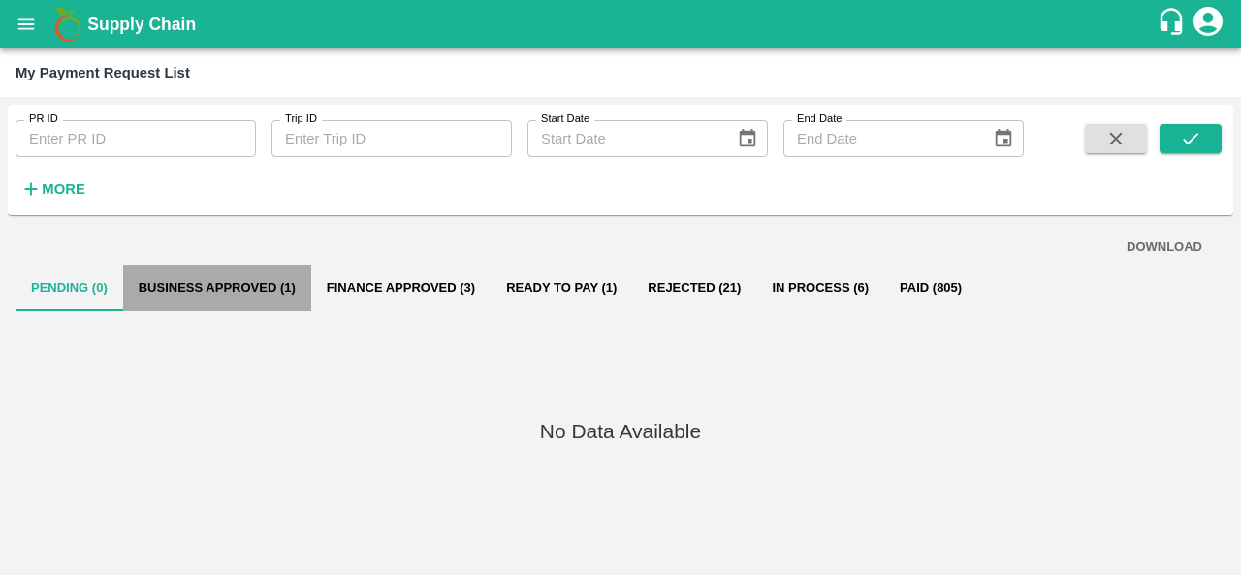
click at [207, 278] on button "Business Approved (1)" at bounding box center [217, 288] width 188 height 47
